Goal: Task Accomplishment & Management: Complete application form

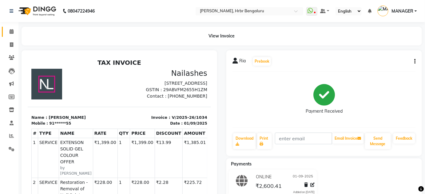
drag, startPoint x: 0, startPoint y: 0, endPoint x: 6, endPoint y: 33, distance: 33.7
click at [6, 33] on link "Calendar" at bounding box center [9, 32] width 15 height 10
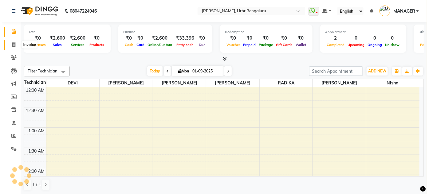
scroll to position [241, 0]
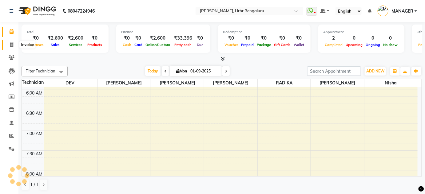
click at [10, 43] on icon at bounding box center [11, 44] width 3 height 5
select select "service"
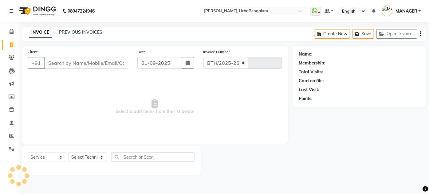
select select "3771"
type input "1035"
click at [84, 64] on input "Client" at bounding box center [86, 63] width 84 height 12
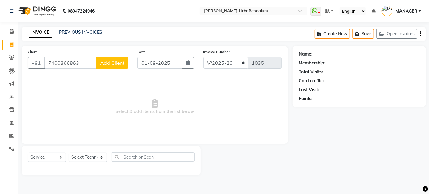
type input "7400366863"
click at [118, 63] on span "Add Client" at bounding box center [112, 63] width 24 height 6
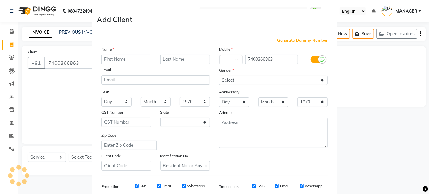
select select "21"
click at [134, 58] on input "text" at bounding box center [127, 60] width 50 height 10
type input "k"
click at [136, 60] on input "text" at bounding box center [127, 60] width 50 height 10
type input "knamila"
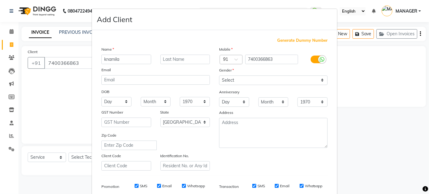
click at [366, 151] on ngb-modal-window "Add Client Generate Dummy Number Name knamila Email DOB Day 01 02 03 04 05 06 0…" at bounding box center [214, 97] width 429 height 194
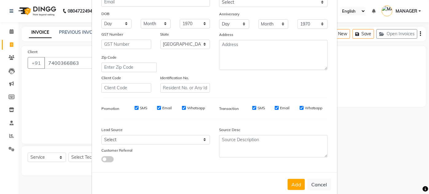
scroll to position [89, 0]
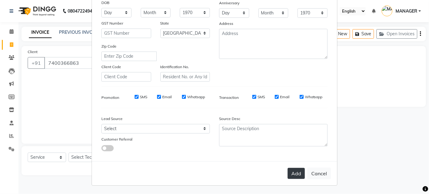
click at [298, 173] on button "Add" at bounding box center [296, 173] width 17 height 11
click at [299, 175] on button "Add" at bounding box center [296, 173] width 17 height 11
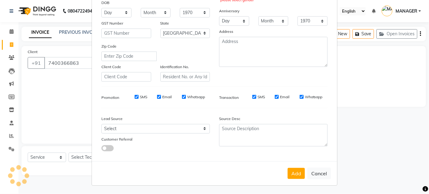
click at [330, 86] on div "Generate Dummy Number Name knamila Email DOB Day 01 02 03 04 05 06 07 08 09 10 …" at bounding box center [215, 52] width 236 height 208
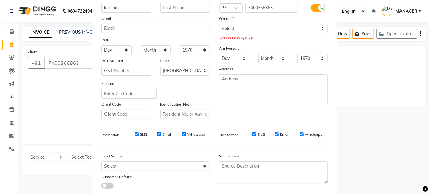
scroll to position [44, 0]
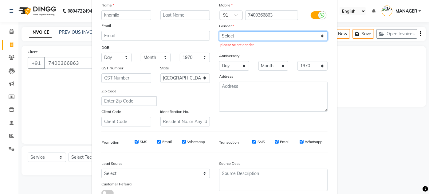
click at [268, 32] on select "Select [DEMOGRAPHIC_DATA] [DEMOGRAPHIC_DATA] Other Prefer Not To Say" at bounding box center [273, 36] width 109 height 10
select select "[DEMOGRAPHIC_DATA]"
click at [219, 31] on select "Select [DEMOGRAPHIC_DATA] [DEMOGRAPHIC_DATA] Other Prefer Not To Say" at bounding box center [273, 36] width 109 height 10
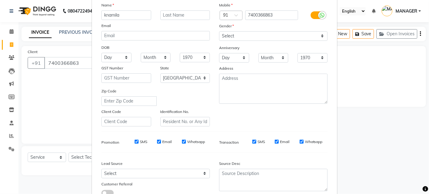
click at [369, 122] on ngb-modal-window "Add Client Generate Dummy Number Name knamila Email DOB Day 01 02 03 04 05 06 0…" at bounding box center [214, 97] width 429 height 194
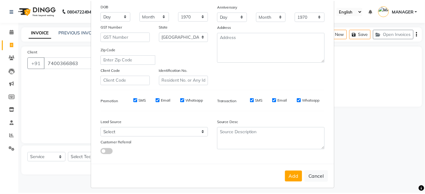
scroll to position [89, 0]
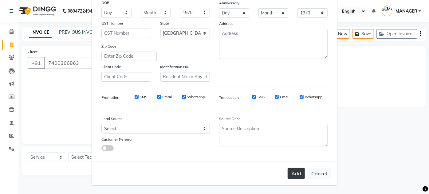
click at [294, 173] on button "Add" at bounding box center [296, 173] width 17 height 11
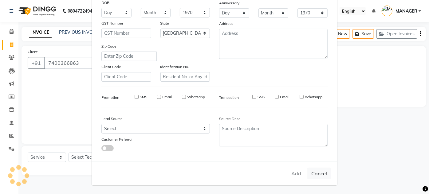
type input "74******63"
select select
select select "null"
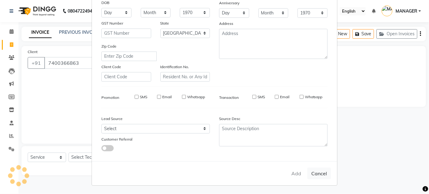
select select
checkbox input "false"
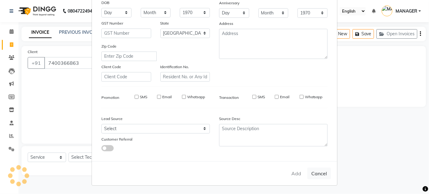
checkbox input "false"
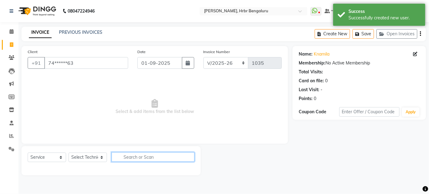
click at [128, 154] on input "text" at bounding box center [153, 158] width 83 height 10
click at [133, 161] on input "text" at bounding box center [153, 158] width 83 height 10
click at [100, 158] on select "Select Technician [PERSON_NAME] [PERSON_NAME] MANAGER [PERSON_NAME]" at bounding box center [88, 158] width 38 height 10
select select "77431"
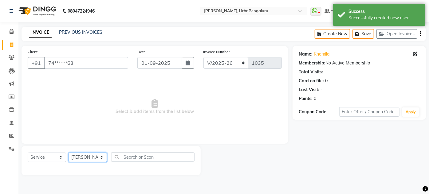
click at [69, 153] on select "Select Technician [PERSON_NAME] [PERSON_NAME] MANAGER [PERSON_NAME]" at bounding box center [88, 158] width 38 height 10
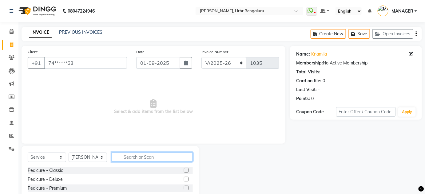
click at [128, 158] on input "text" at bounding box center [152, 158] width 81 height 10
type input "gl"
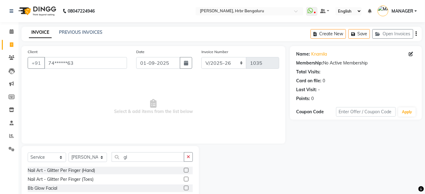
click at [187, 171] on label at bounding box center [186, 170] width 5 height 5
click at [187, 171] on input "checkbox" at bounding box center [186, 171] width 4 height 4
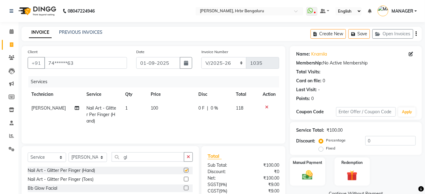
checkbox input "false"
click at [156, 157] on input "gl" at bounding box center [148, 158] width 73 height 10
type input "g"
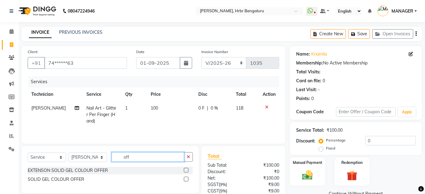
type input "off"
click at [187, 170] on label at bounding box center [186, 170] width 5 height 5
click at [187, 170] on input "checkbox" at bounding box center [186, 171] width 4 height 4
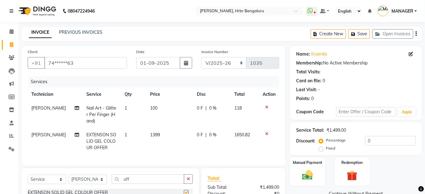
checkbox input "false"
click at [157, 137] on span "1399" at bounding box center [155, 135] width 10 height 6
select select "77431"
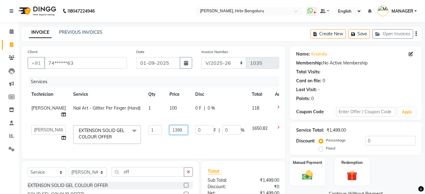
click at [171, 130] on input "1399" at bounding box center [178, 131] width 18 height 10
type input "1700"
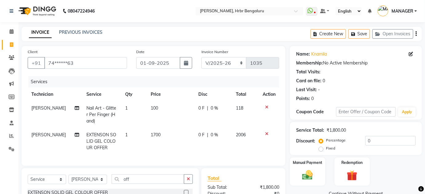
click at [165, 106] on td "100" at bounding box center [170, 115] width 47 height 27
select select "77431"
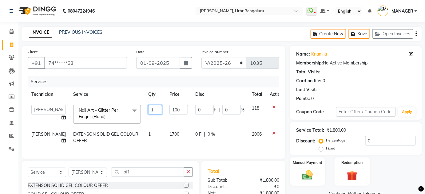
click at [148, 110] on input "1" at bounding box center [155, 110] width 14 height 10
type input "10"
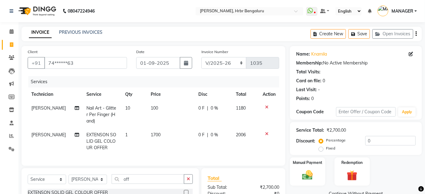
click at [417, 170] on div "Manual Payment Redemption" at bounding box center [355, 172] width 141 height 29
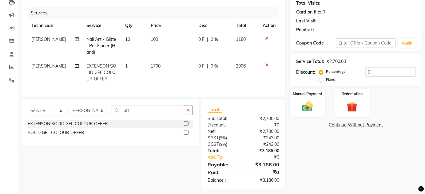
scroll to position [78, 0]
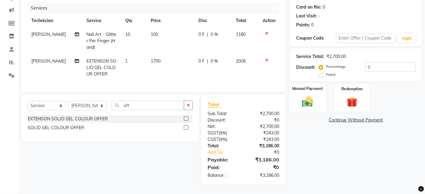
click at [305, 96] on img at bounding box center [308, 101] width 18 height 13
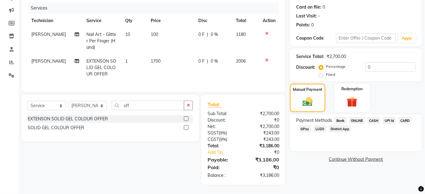
click at [360, 118] on span "ONLINE" at bounding box center [357, 120] width 16 height 7
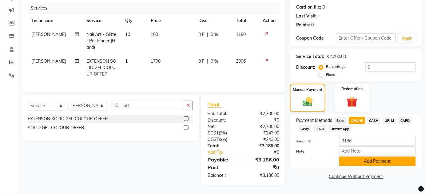
click at [369, 157] on button "Add Payment" at bounding box center [377, 162] width 77 height 10
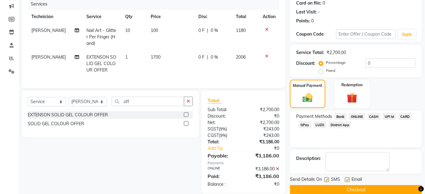
click at [347, 187] on button "Checkout" at bounding box center [356, 190] width 132 height 10
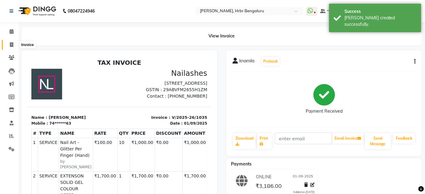
click at [11, 46] on icon at bounding box center [11, 44] width 3 height 5
select select "service"
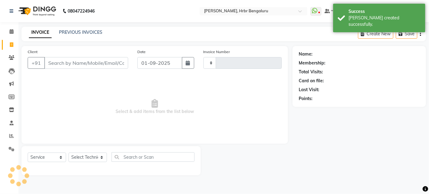
type input "1036"
select select "3771"
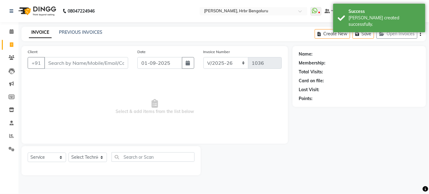
click at [69, 62] on input "Client" at bounding box center [86, 63] width 84 height 12
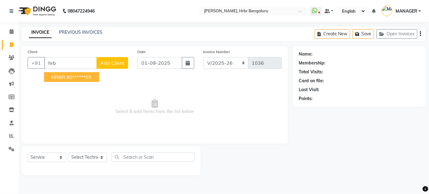
click at [76, 73] on button "HRBR 80******55" at bounding box center [71, 77] width 55 height 10
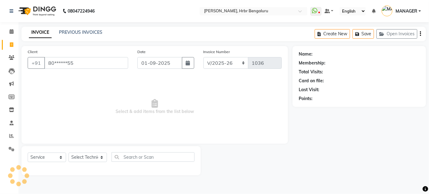
type input "80******55"
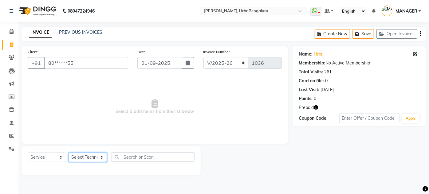
click at [92, 157] on select "Select Technician [PERSON_NAME] [PERSON_NAME] MANAGER [PERSON_NAME]" at bounding box center [88, 158] width 38 height 10
select select "84501"
click at [69, 153] on select "Select Technician [PERSON_NAME] [PERSON_NAME] MANAGER [PERSON_NAME]" at bounding box center [88, 158] width 38 height 10
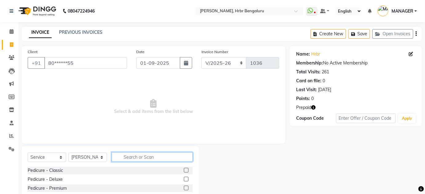
click at [127, 158] on input "text" at bounding box center [152, 158] width 81 height 10
type input "rem"
click at [201, 187] on div at bounding box center [244, 191] width 91 height 91
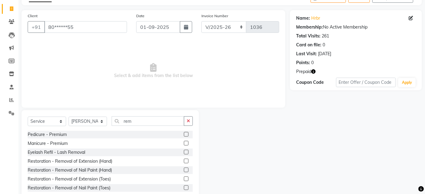
scroll to position [45, 0]
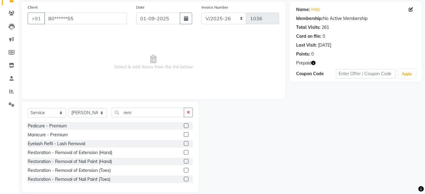
click at [184, 162] on label at bounding box center [186, 161] width 5 height 5
click at [184, 162] on input "checkbox" at bounding box center [186, 162] width 4 height 4
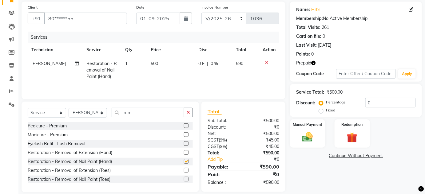
checkbox input "false"
click at [309, 140] on img at bounding box center [308, 137] width 18 height 13
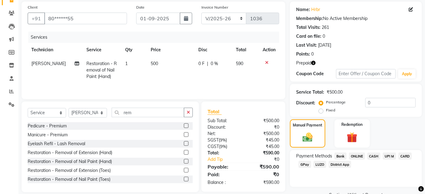
click at [357, 154] on span "ONLINE" at bounding box center [357, 156] width 16 height 7
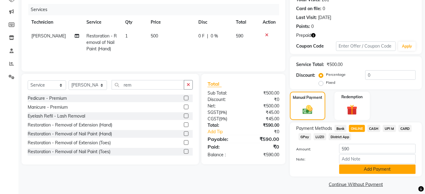
scroll to position [76, 0]
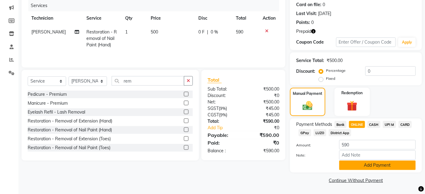
click at [367, 165] on button "Add Payment" at bounding box center [377, 166] width 77 height 10
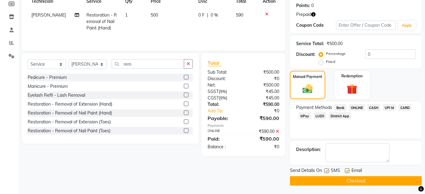
scroll to position [94, 0]
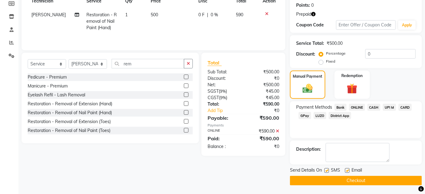
click at [356, 182] on button "Checkout" at bounding box center [356, 181] width 132 height 10
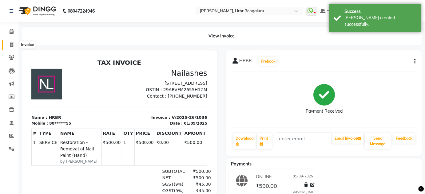
click at [9, 47] on span at bounding box center [11, 45] width 11 height 7
select select "service"
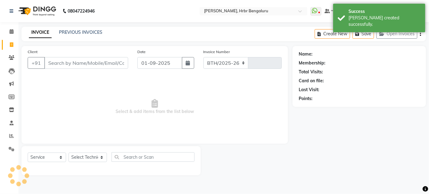
select select "3771"
type input "1037"
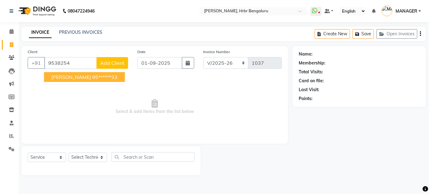
click at [50, 74] on button "[PERSON_NAME] 95******33" at bounding box center [84, 77] width 81 height 10
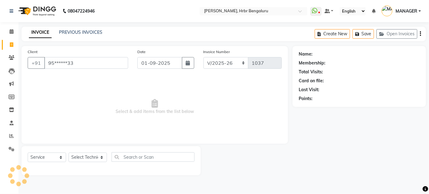
type input "95******33"
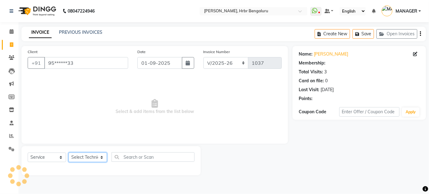
click at [86, 157] on select "Select Technician [PERSON_NAME] [PERSON_NAME] MANAGER [PERSON_NAME]" at bounding box center [88, 158] width 38 height 10
select select "82748"
click at [69, 153] on select "Select Technician [PERSON_NAME] [PERSON_NAME] MANAGER [PERSON_NAME]" at bounding box center [88, 158] width 38 height 10
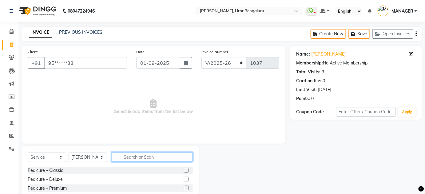
click at [136, 155] on input "text" at bounding box center [152, 158] width 81 height 10
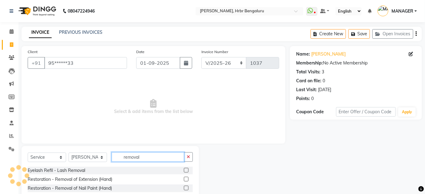
type input "removal"
click at [203, 181] on div at bounding box center [244, 191] width 91 height 91
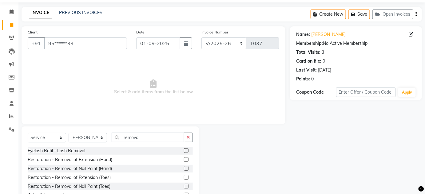
scroll to position [22, 0]
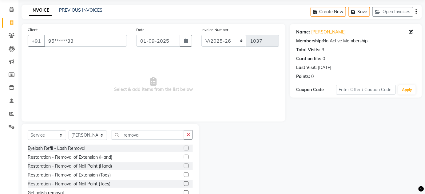
click at [184, 182] on label at bounding box center [186, 184] width 5 height 5
click at [184, 182] on input "checkbox" at bounding box center [186, 184] width 4 height 4
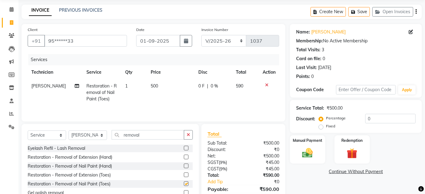
checkbox input "false"
click at [313, 146] on div "Manual Payment" at bounding box center [307, 150] width 37 height 30
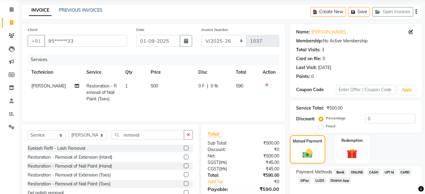
click at [357, 171] on span "ONLINE" at bounding box center [357, 172] width 16 height 7
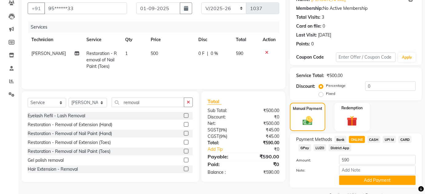
scroll to position [70, 0]
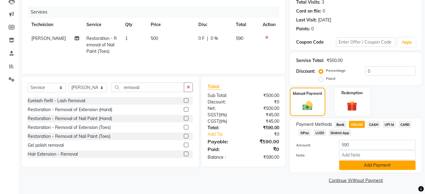
click at [389, 163] on button "Add Payment" at bounding box center [377, 166] width 77 height 10
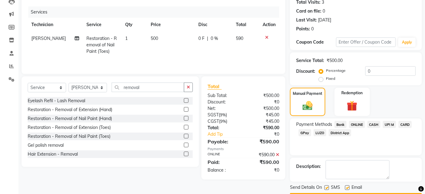
click at [384, 192] on div "Send Details On SMS Email Checkout" at bounding box center [356, 194] width 132 height 18
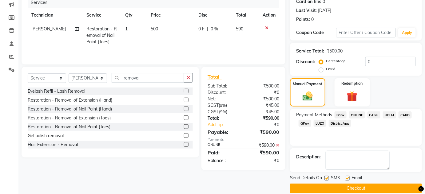
scroll to position [87, 0]
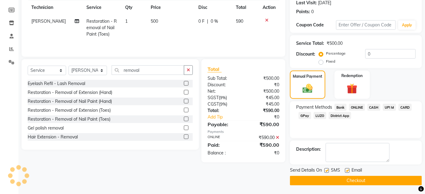
click at [382, 177] on button "Checkout" at bounding box center [356, 181] width 132 height 10
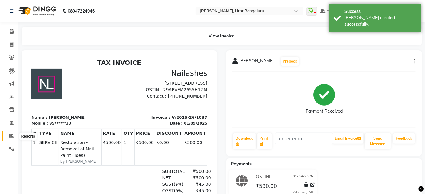
click at [14, 136] on span at bounding box center [11, 136] width 11 height 7
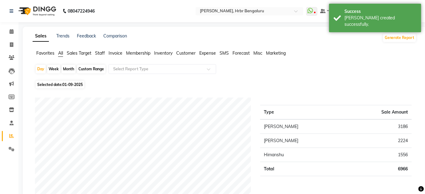
click at [98, 53] on span "Staff" at bounding box center [100, 53] width 10 height 6
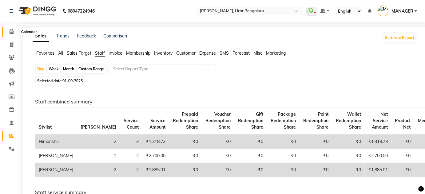
click at [13, 33] on icon at bounding box center [12, 31] width 4 height 5
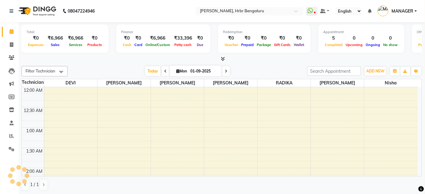
scroll to position [241, 0]
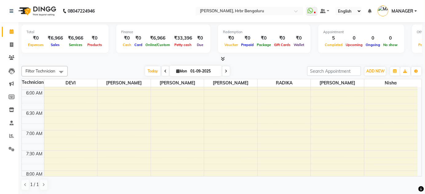
click at [225, 59] on div at bounding box center [222, 59] width 401 height 6
click at [223, 58] on icon at bounding box center [223, 59] width 4 height 5
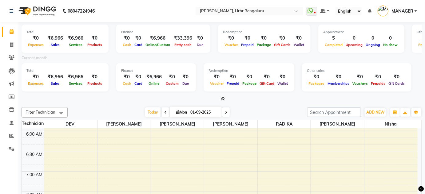
click at [224, 96] on span at bounding box center [222, 99] width 6 height 6
